Goal: Find specific page/section: Find specific page/section

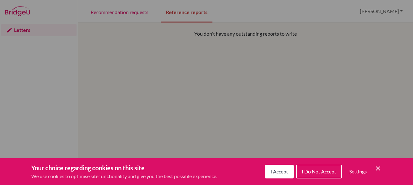
click at [316, 174] on span "I Do Not Accept" at bounding box center [319, 172] width 34 height 6
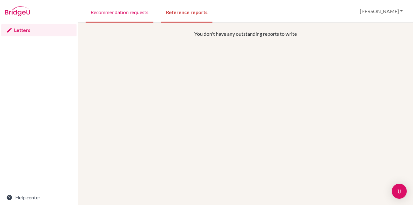
click at [109, 14] on link "Recommendation requests" at bounding box center [120, 12] width 68 height 22
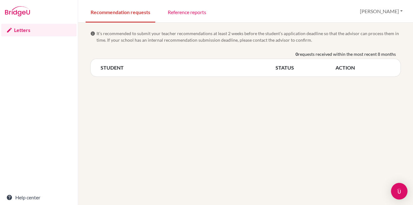
click at [396, 192] on img "Open Intercom Messenger" at bounding box center [400, 191] width 8 height 8
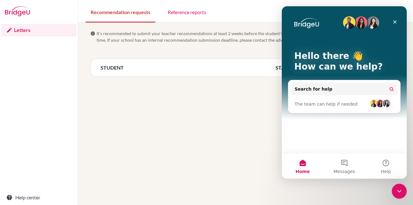
click at [227, 116] on div "info It’s recommended to submit your teacher recommendations at least 2 weeks b…" at bounding box center [245, 114] width 335 height 182
click at [396, 22] on icon "Close" at bounding box center [395, 21] width 5 height 5
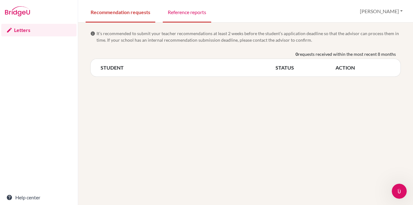
click at [191, 11] on link "Reference reports" at bounding box center [187, 12] width 48 height 22
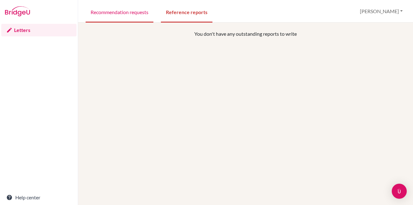
click at [127, 15] on link "Recommendation requests" at bounding box center [120, 12] width 68 height 22
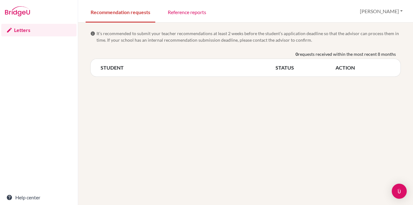
click at [14, 33] on link "Letters" at bounding box center [38, 30] width 75 height 13
